Goal: Task Accomplishment & Management: Manage account settings

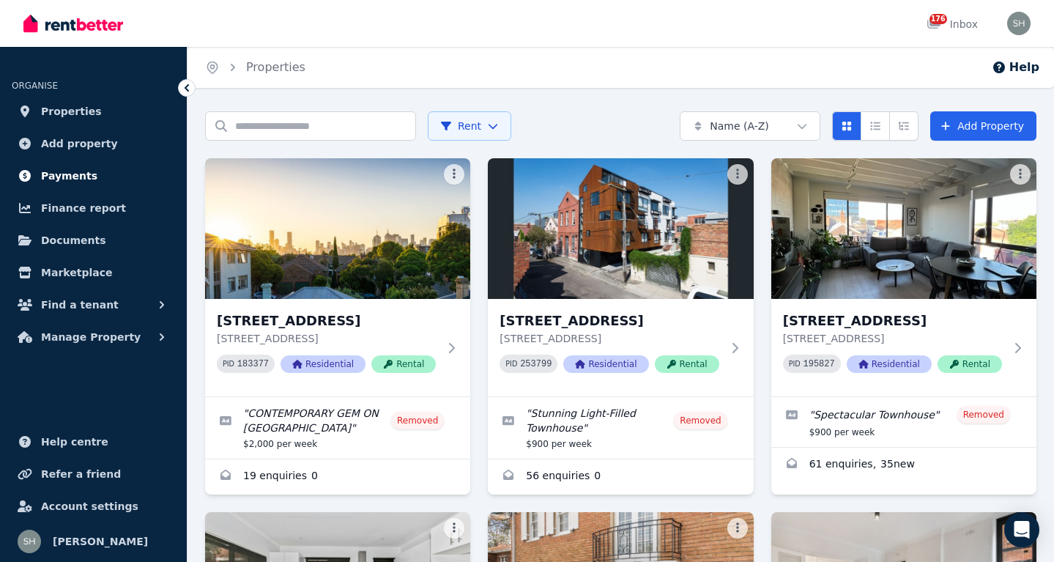
click at [48, 171] on span "Payments" at bounding box center [69, 176] width 56 height 18
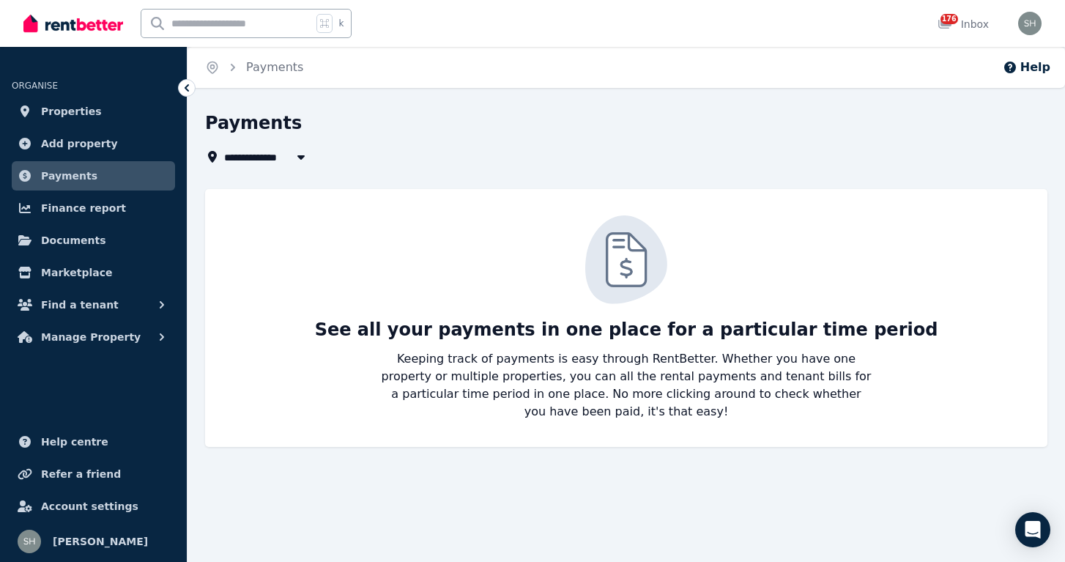
click at [252, 155] on span "All Properties" at bounding box center [271, 157] width 94 height 18
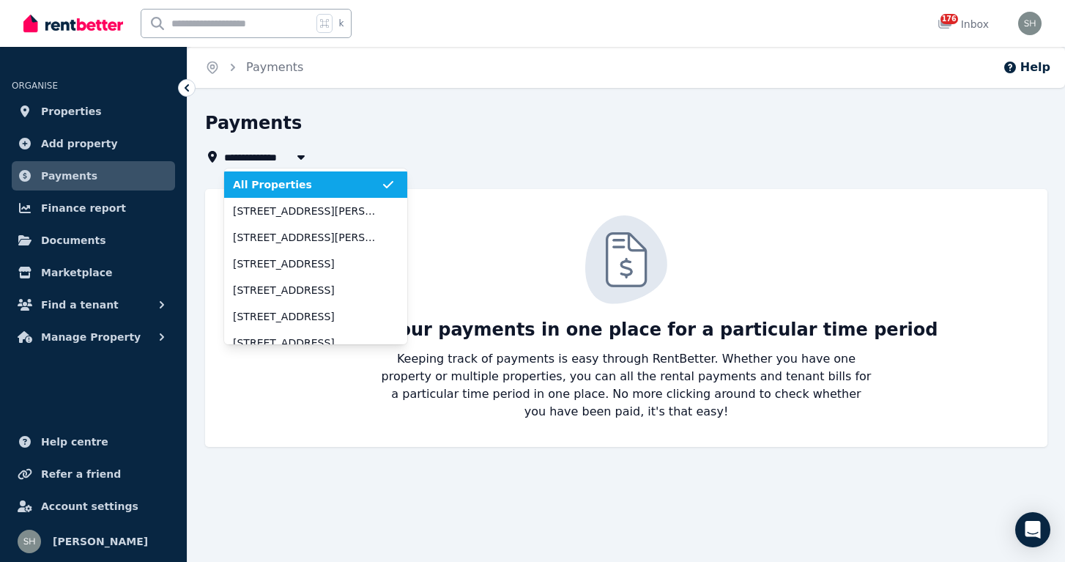
click at [253, 179] on span "All Properties" at bounding box center [307, 184] width 148 height 15
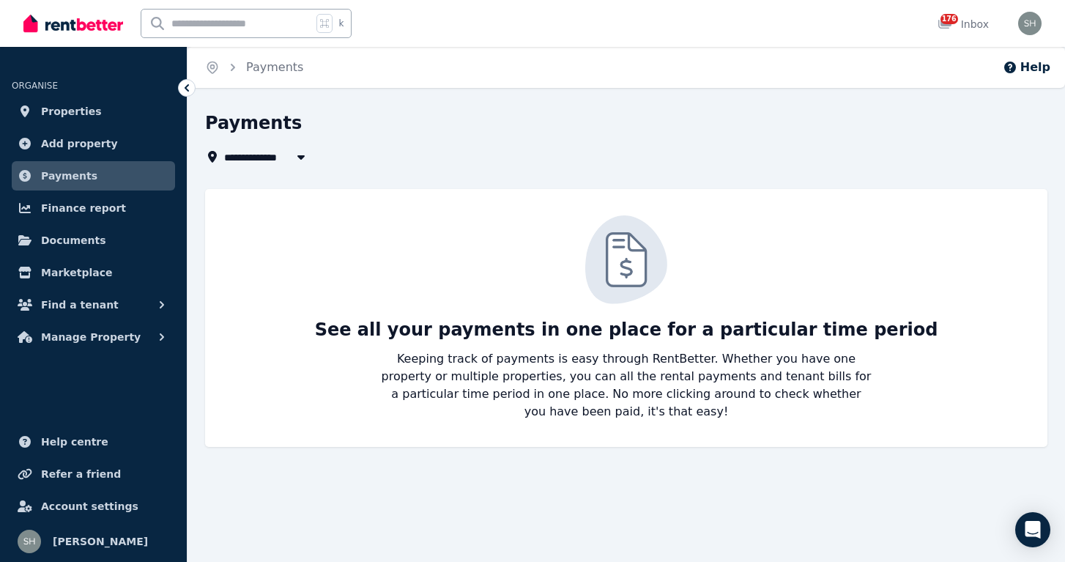
click at [624, 387] on p "Keeping track of payments is easy through RentBetter. Whether you have one prop…" at bounding box center [626, 385] width 492 height 70
click at [243, 161] on span "All Properties" at bounding box center [271, 157] width 94 height 18
type input "**********"
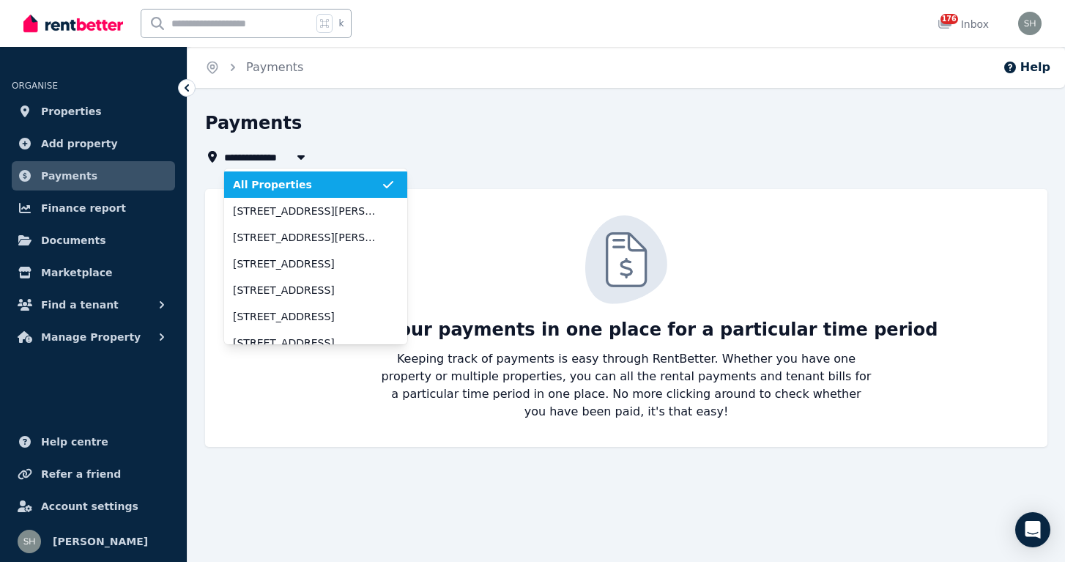
click at [241, 184] on span "All Properties" at bounding box center [307, 184] width 148 height 15
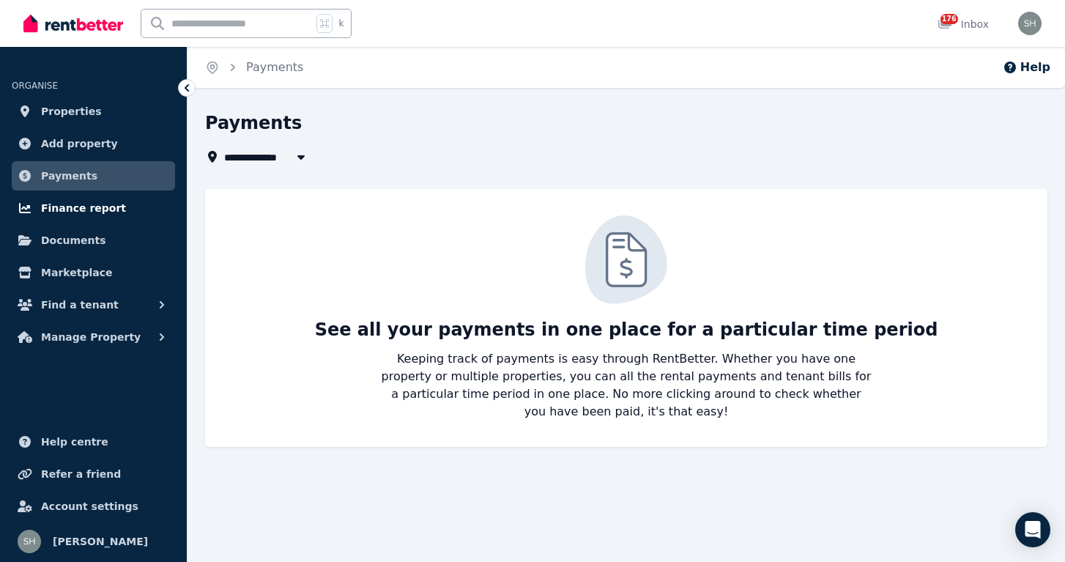
click at [92, 209] on span "Finance report" at bounding box center [83, 208] width 85 height 18
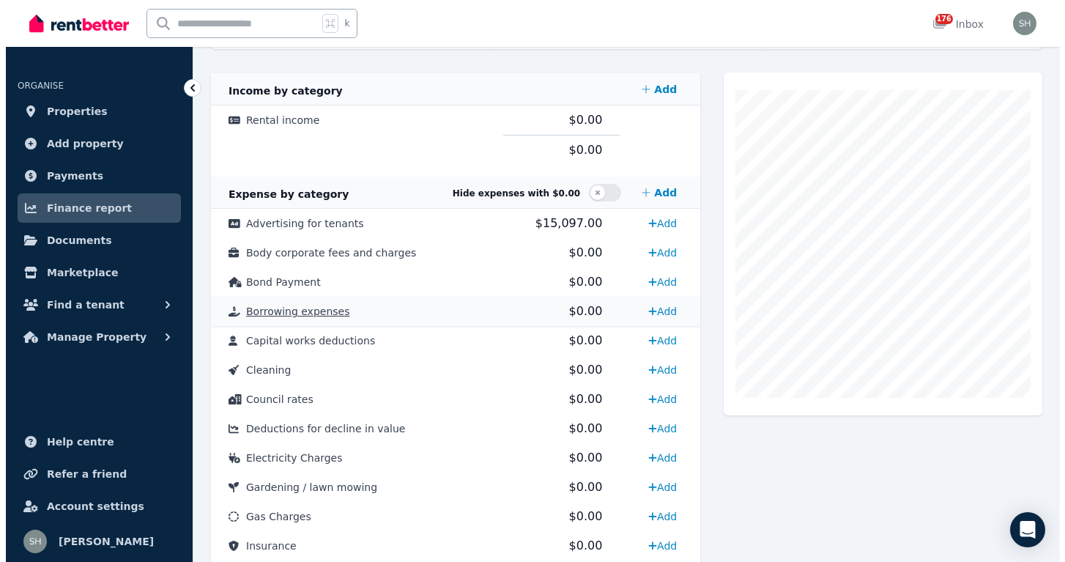
scroll to position [283, 0]
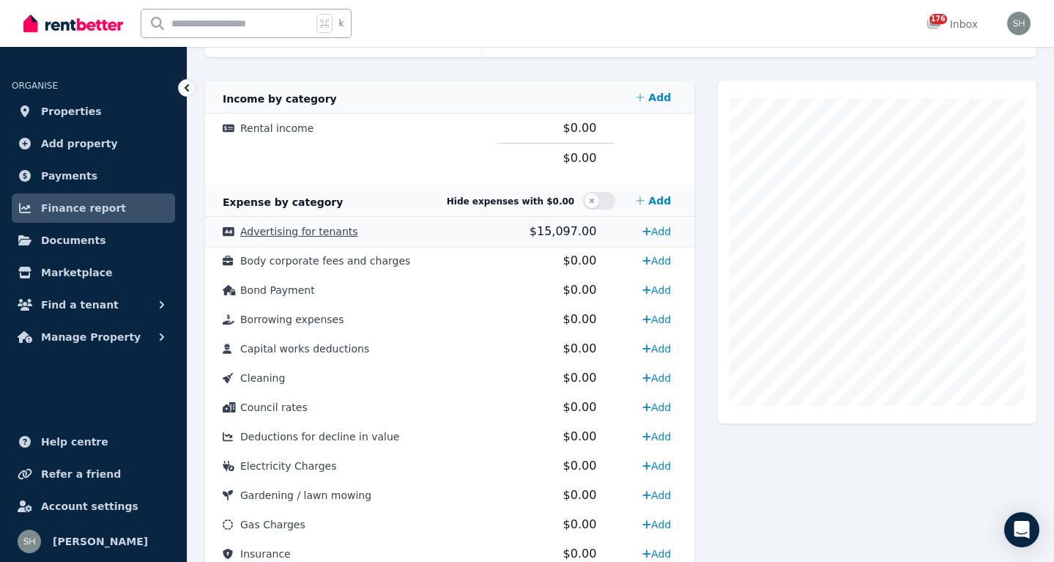
click at [319, 237] on span "Advertising for tenants" at bounding box center [299, 232] width 118 height 12
